Goal: Task Accomplishment & Management: Manage account settings

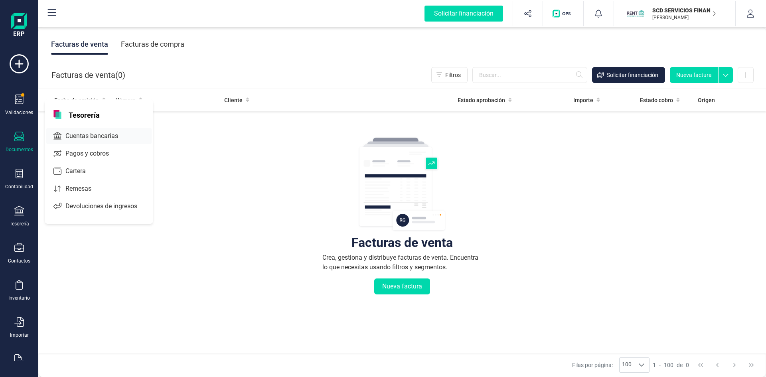
click at [69, 141] on div "Cuentas bancarias" at bounding box center [98, 136] width 105 height 16
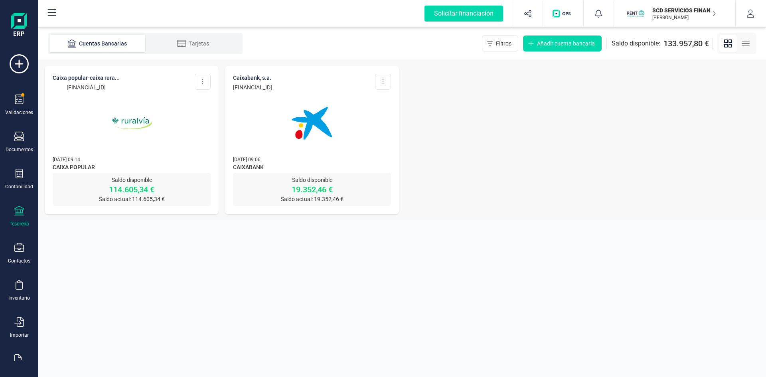
click at [135, 119] on img at bounding box center [131, 123] width 67 height 67
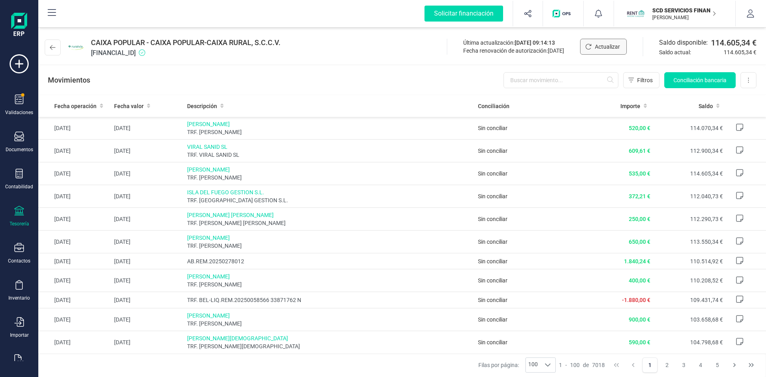
click at [591, 43] on button "Actualizar" at bounding box center [603, 47] width 47 height 16
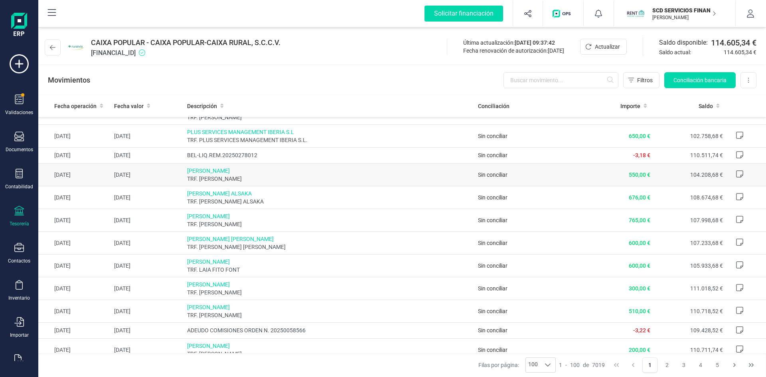
scroll to position [199, 0]
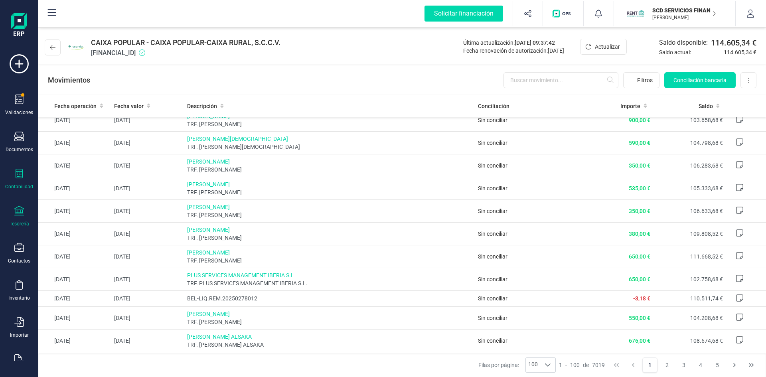
click at [19, 177] on icon at bounding box center [19, 174] width 10 height 10
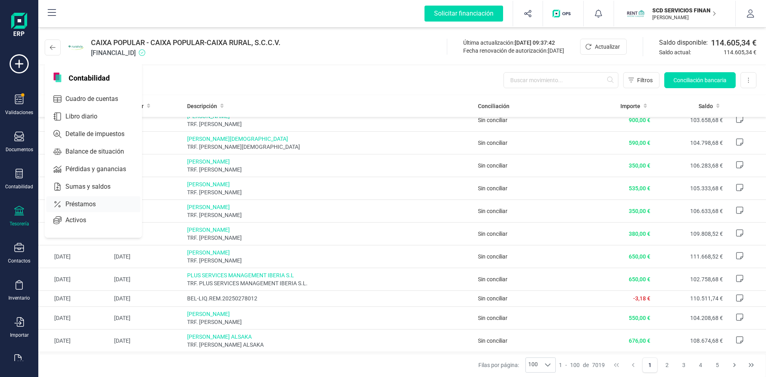
click at [76, 203] on span "Préstamos" at bounding box center [86, 204] width 48 height 10
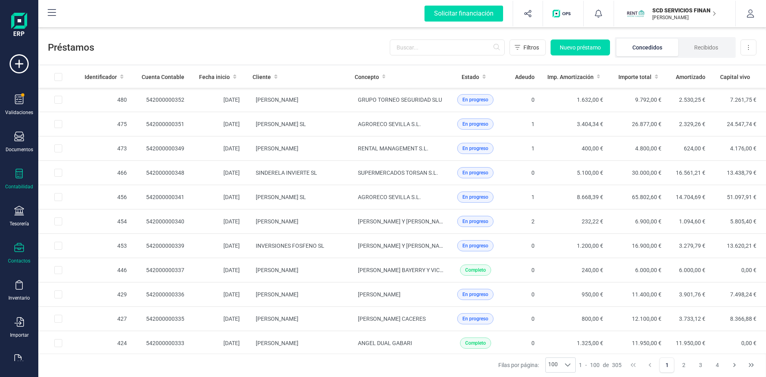
click at [17, 249] on icon at bounding box center [19, 248] width 10 height 10
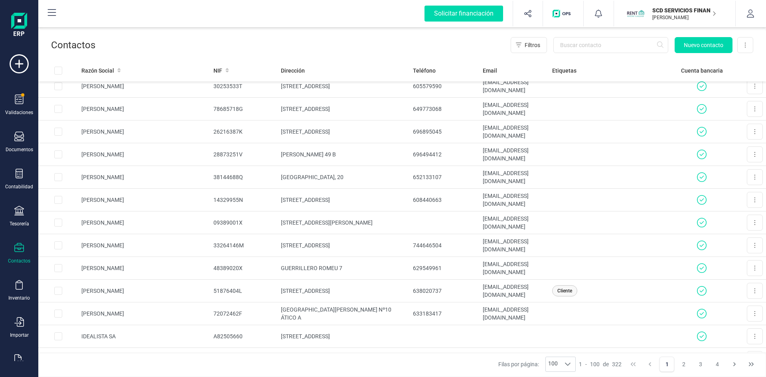
scroll to position [479, 0]
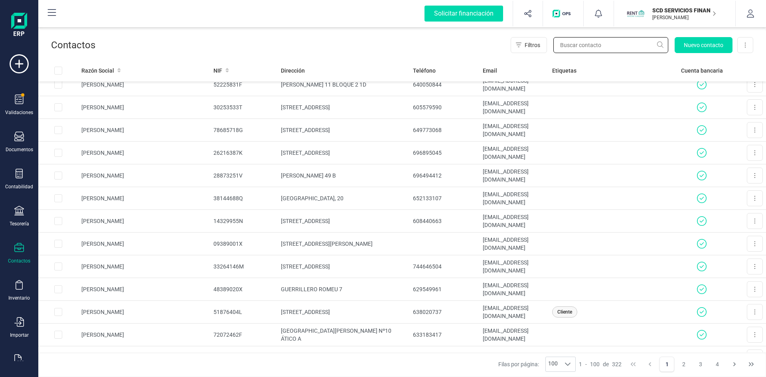
click at [581, 44] on input "text" at bounding box center [610, 45] width 115 height 16
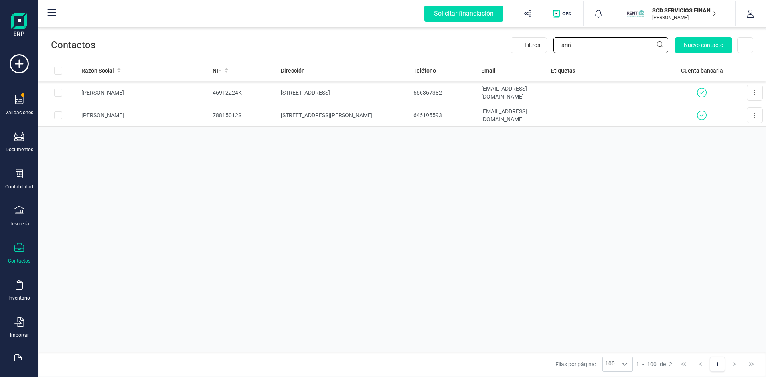
scroll to position [0, 0]
type input "l"
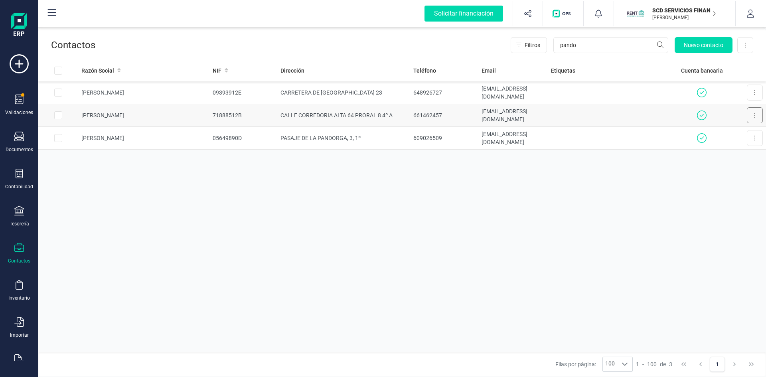
click at [754, 116] on icon at bounding box center [755, 115] width 2 height 6
click at [485, 260] on div "Razón Social NIF Dirección Teléfono Email Etiquetas Cuenta bancaria [PERSON_NAM…" at bounding box center [401, 205] width 727 height 293
drag, startPoint x: 574, startPoint y: 45, endPoint x: 551, endPoint y: 44, distance: 22.7
click at [551, 44] on div "Filtros pando Nuevo contacto Exportar Excel" at bounding box center [631, 45] width 242 height 16
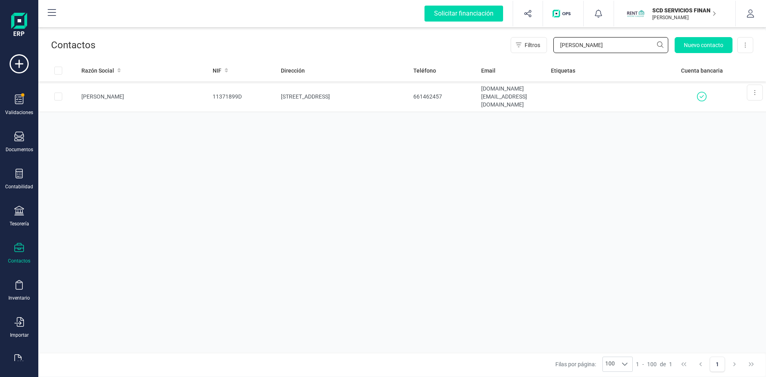
type input "[PERSON_NAME]"
click at [89, 230] on div "Razón Social NIF Dirección Teléfono Email Etiquetas Cuenta bancaria [PERSON_NAM…" at bounding box center [401, 205] width 727 height 293
drag, startPoint x: 551, startPoint y: 38, endPoint x: 540, endPoint y: 37, distance: 11.2
click at [540, 37] on div "Filtros [PERSON_NAME] Nuevo contacto Exportar Excel" at bounding box center [631, 45] width 242 height 16
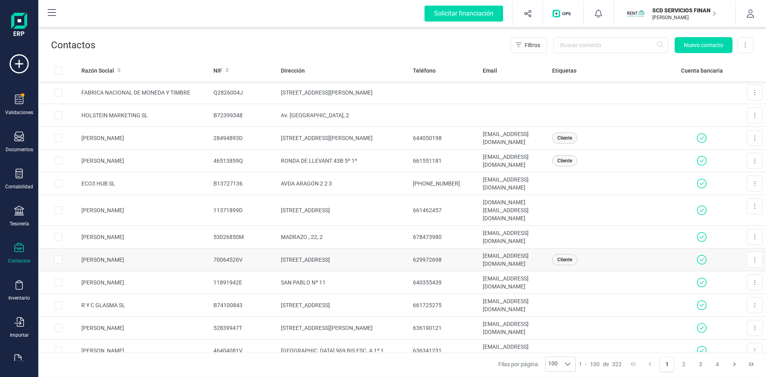
click at [570, 256] on span "Cliente" at bounding box center [564, 259] width 15 height 7
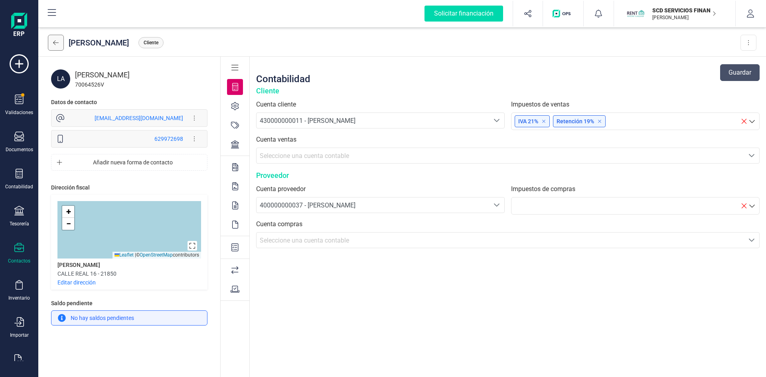
click at [55, 41] on icon at bounding box center [56, 42] width 6 height 5
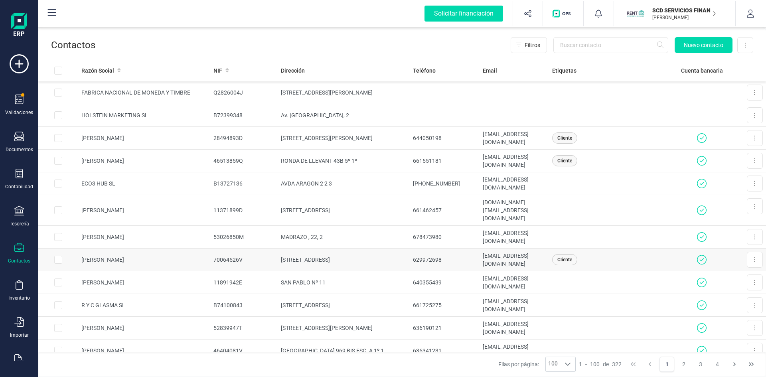
click at [571, 256] on span "Cliente" at bounding box center [564, 259] width 15 height 7
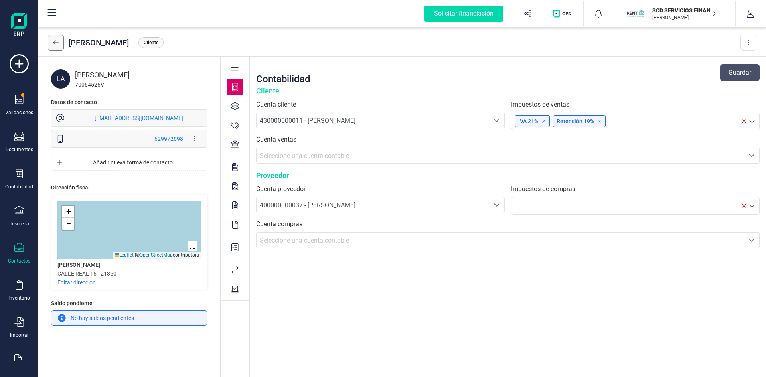
click at [55, 41] on icon at bounding box center [56, 42] width 6 height 5
